Goal: Task Accomplishment & Management: Manage account settings

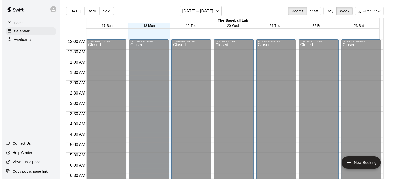
scroll to position [295, 0]
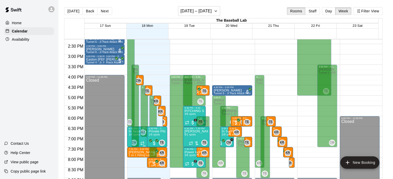
click at [127, 135] on div "6:30 PM – 7:30 PM In Season Hitting Clinic (Mondays and Wednesdays) 630 - 730 1…" at bounding box center [144, 137] width 34 height 21
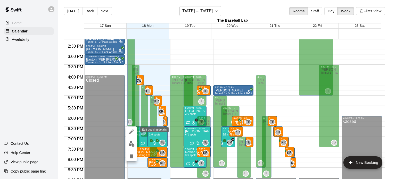
click at [134, 133] on icon "edit" at bounding box center [132, 132] width 6 height 6
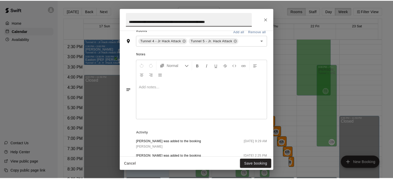
scroll to position [221, 0]
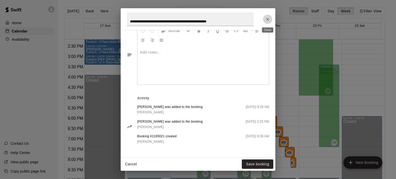
click at [265, 21] on button "Close" at bounding box center [267, 19] width 9 height 9
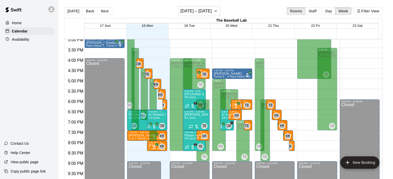
scroll to position [313, 0]
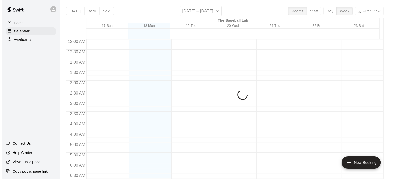
scroll to position [281, 0]
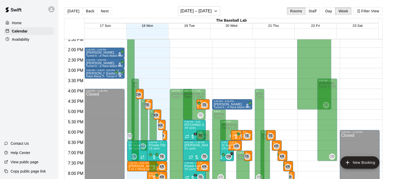
click at [150, 103] on div "4:30 PM – 5:00 PM" at bounding box center [148, 101] width 4 height 3
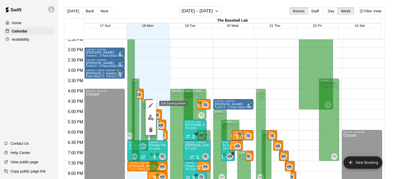
click at [150, 107] on icon "edit" at bounding box center [151, 105] width 5 height 5
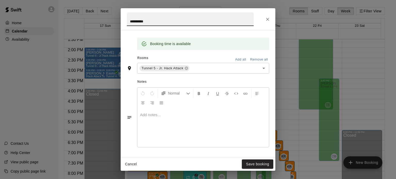
scroll to position [164, 0]
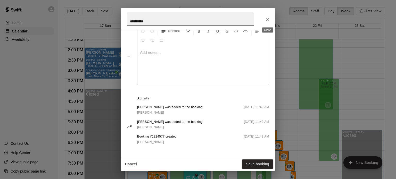
click at [267, 19] on icon "Close" at bounding box center [267, 19] width 5 height 5
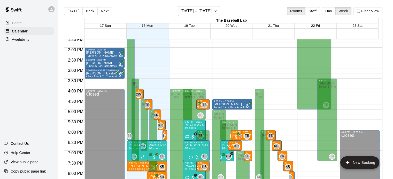
click at [249, 135] on p "[PERSON_NAME]" at bounding box center [246, 135] width 7 height 0
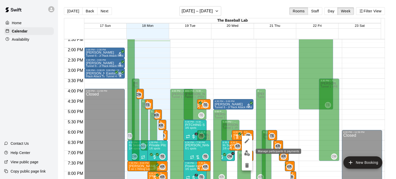
click at [246, 153] on img "edit" at bounding box center [247, 153] width 6 height 6
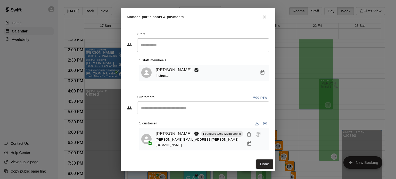
scroll to position [3, 0]
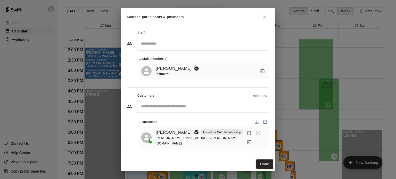
click at [177, 145] on span "greg.mansfield@gmoutdoors.com" at bounding box center [197, 141] width 83 height 9
drag, startPoint x: 156, startPoint y: 145, endPoint x: 200, endPoint y: 154, distance: 44.7
click at [200, 154] on div "Staff ​ 1 staff member(s) Tyler Eckberg Instructor Customers Add new ​ 1 custom…" at bounding box center [198, 92] width 155 height 132
copy span "greg.mansfield@gmoutdoors.com"
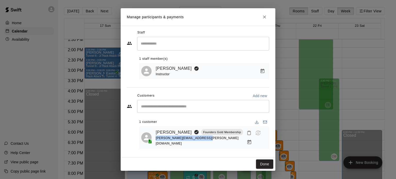
click at [265, 18] on icon "Close" at bounding box center [264, 16] width 5 height 5
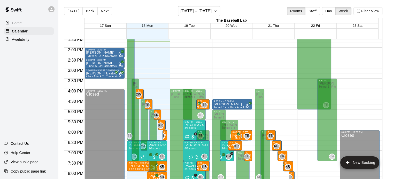
click at [250, 135] on div "6:00 PM – 6:30 PM William Mansfield 1 on 1 Pitching Lesson (Tyler Eckberg) TE 0" at bounding box center [246, 135] width 11 height 10
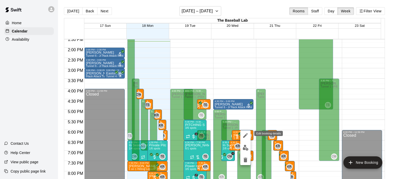
click at [245, 139] on icon "edit" at bounding box center [246, 136] width 6 height 6
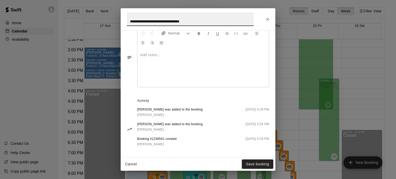
scroll to position [190, 0]
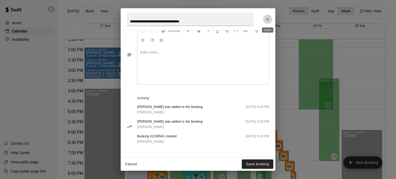
click at [268, 18] on icon "Close" at bounding box center [267, 19] width 5 height 5
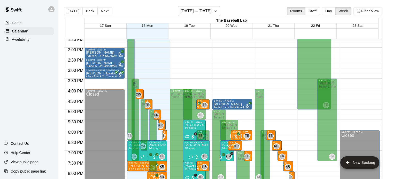
click at [250, 135] on div "6:00 PM – 6:30 PM William Mansfield 1 on 1 Pitching Lesson (Tyler Eckberg) TE 0" at bounding box center [246, 135] width 11 height 10
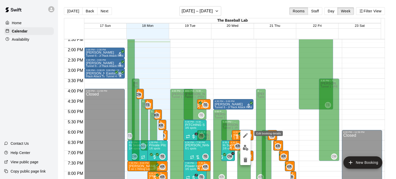
click at [245, 138] on icon "edit" at bounding box center [246, 136] width 6 height 6
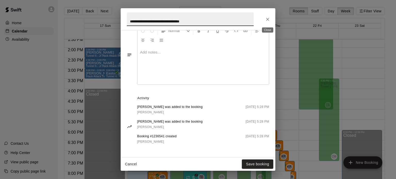
click at [265, 21] on button "Close" at bounding box center [267, 19] width 9 height 9
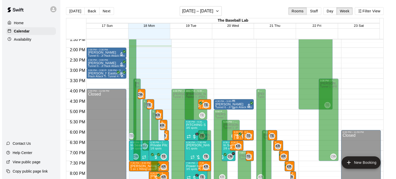
scroll to position [350, 0]
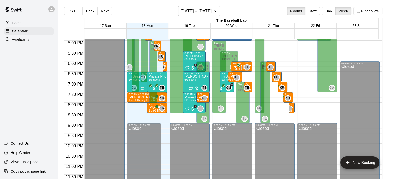
click at [251, 65] on div "6:00 PM – 6:30 PM William Mansfield 1 on 1 Pitching Lesson (Tyler Eckberg) TE 0" at bounding box center [246, 66] width 11 height 10
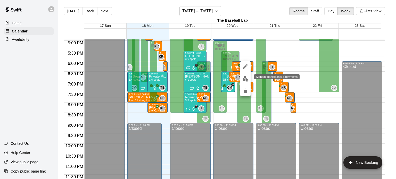
click at [247, 79] on img "edit" at bounding box center [246, 79] width 6 height 6
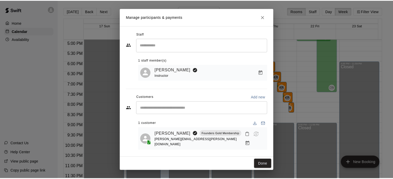
scroll to position [3, 0]
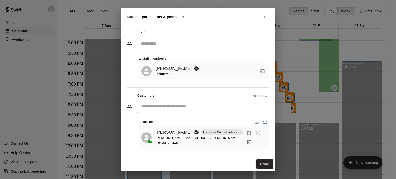
click at [164, 133] on link "[PERSON_NAME]" at bounding box center [174, 132] width 36 height 7
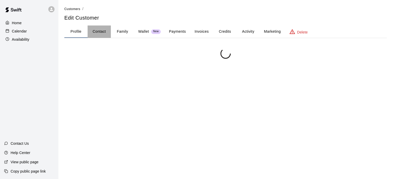
click at [92, 35] on button "Contact" at bounding box center [98, 32] width 23 height 12
click at [82, 32] on button "Profile" at bounding box center [75, 32] width 23 height 12
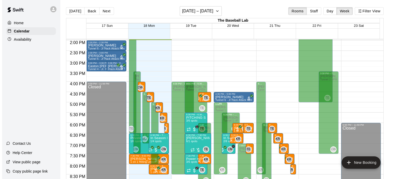
scroll to position [311, 0]
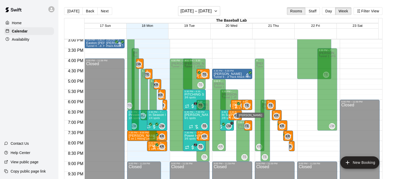
click at [248, 104] on span "TE" at bounding box center [247, 105] width 4 height 5
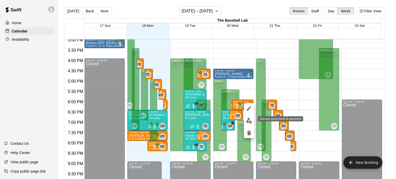
click at [249, 119] on img "edit" at bounding box center [249, 121] width 6 height 6
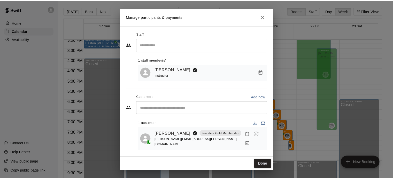
scroll to position [3, 0]
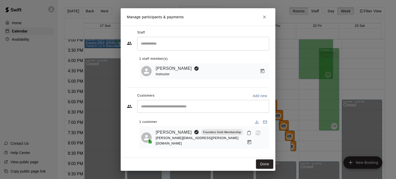
click at [265, 16] on icon "Close" at bounding box center [264, 16] width 3 height 3
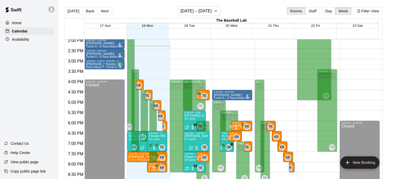
scroll to position [291, 0]
